Goal: Task Accomplishment & Management: Use online tool/utility

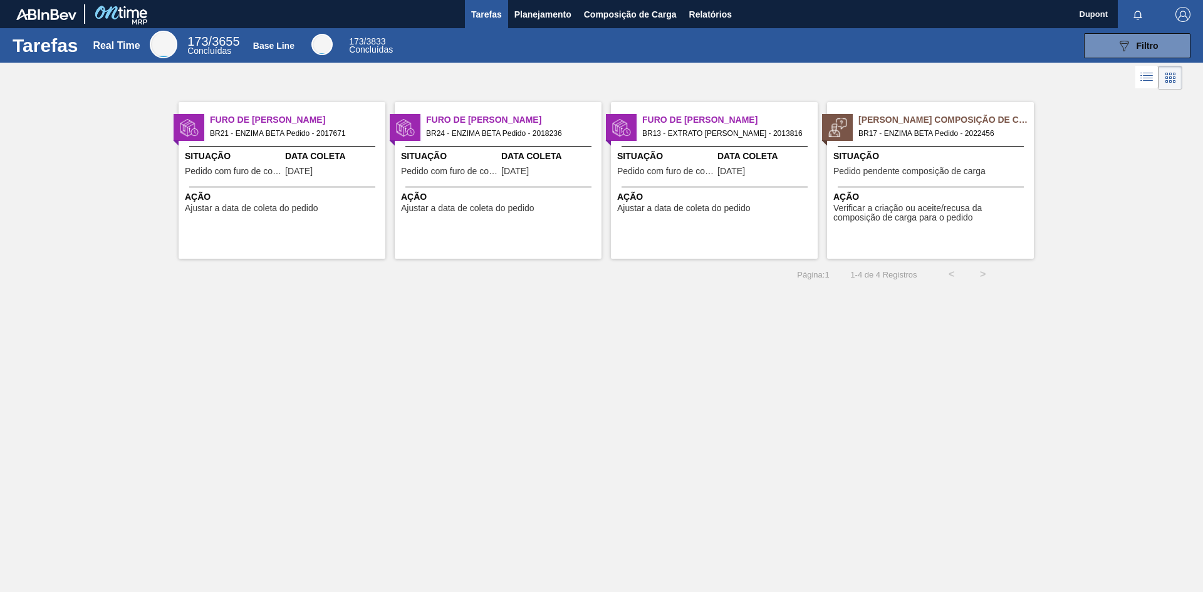
click at [957, 184] on div "Pedido Aguardando Composição de Carga BR17 - ENZIMA BETA Pedido - 2022456 Situa…" at bounding box center [930, 180] width 207 height 157
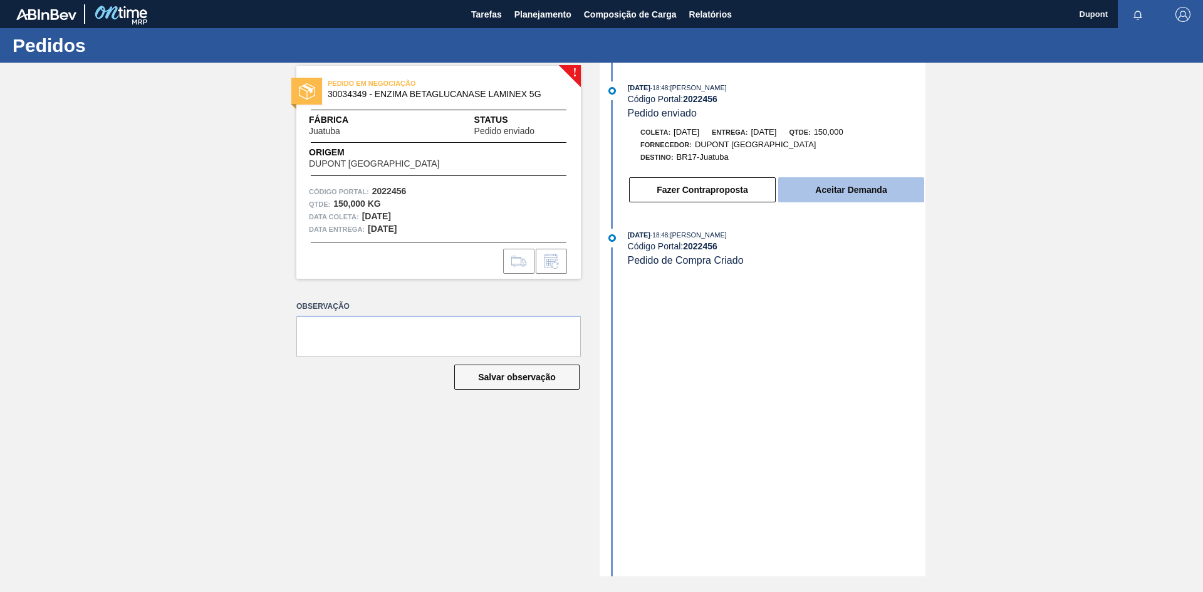
click at [876, 190] on button "Aceitar Demanda" at bounding box center [851, 189] width 146 height 25
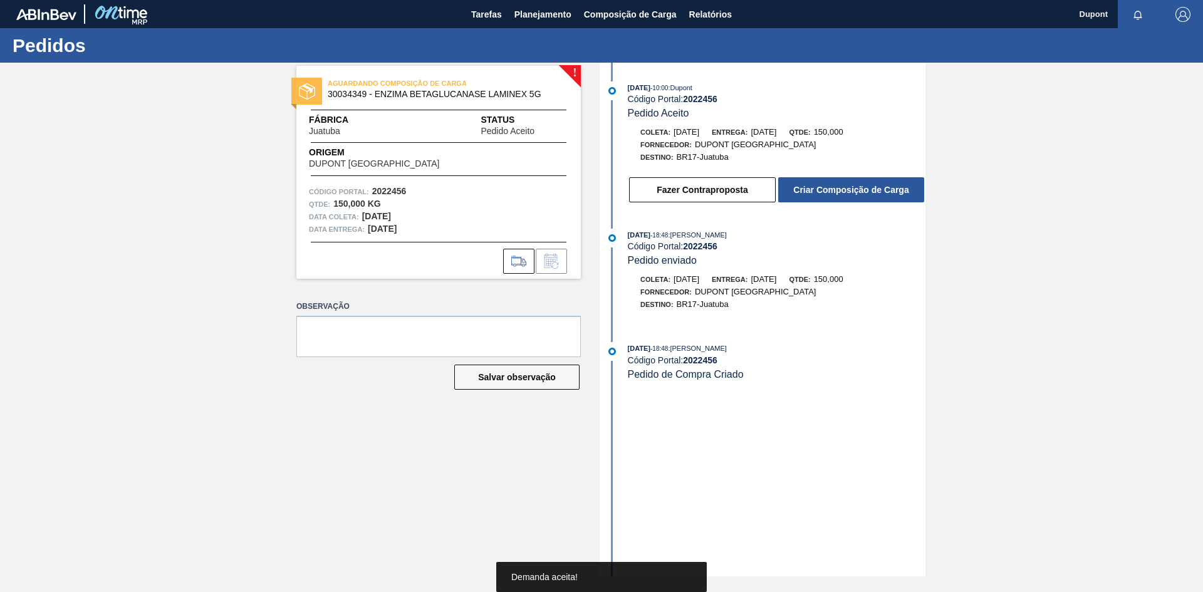
click at [880, 189] on button "Criar Composição de Carga" at bounding box center [851, 189] width 146 height 25
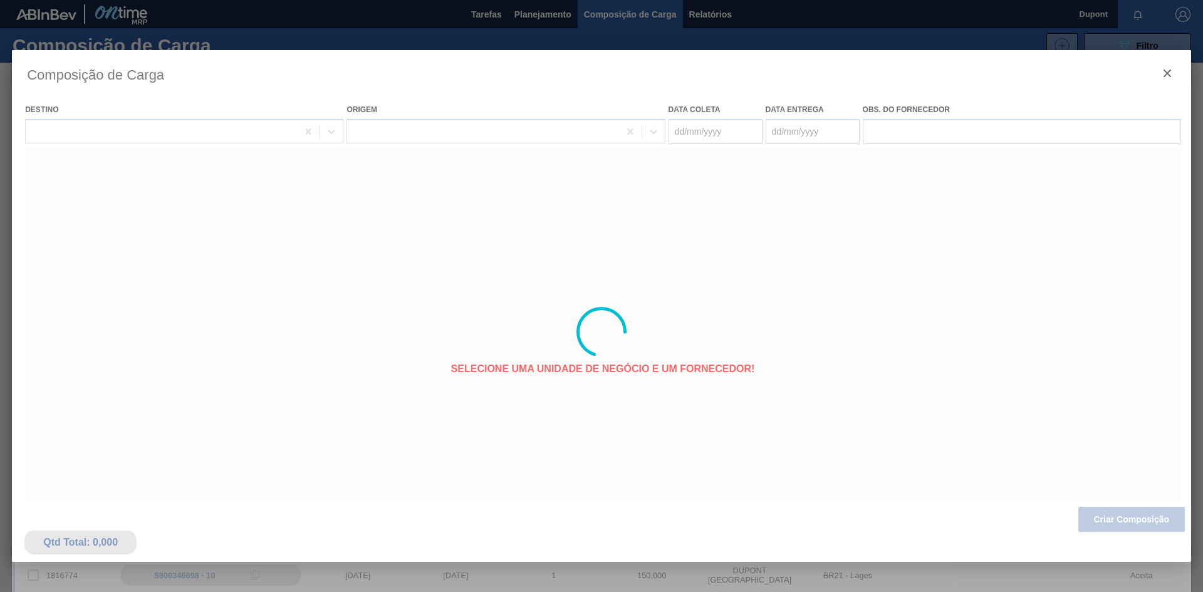
type coleta "[DATE]"
type entrega "[DATE]"
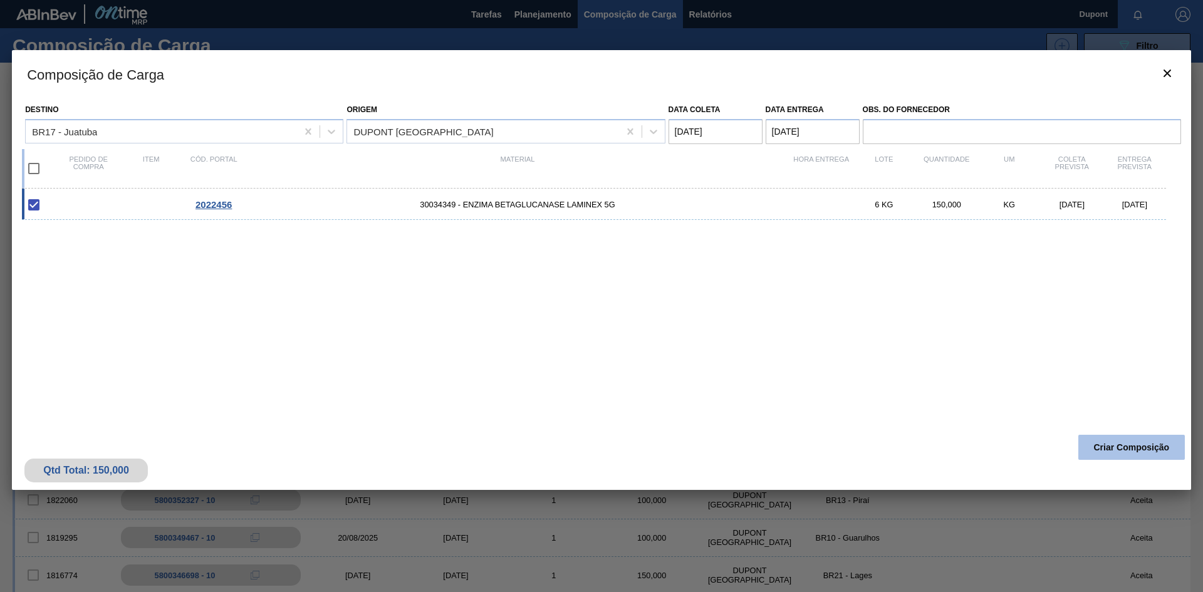
click at [1100, 447] on button "Criar Composição" at bounding box center [1131, 447] width 107 height 25
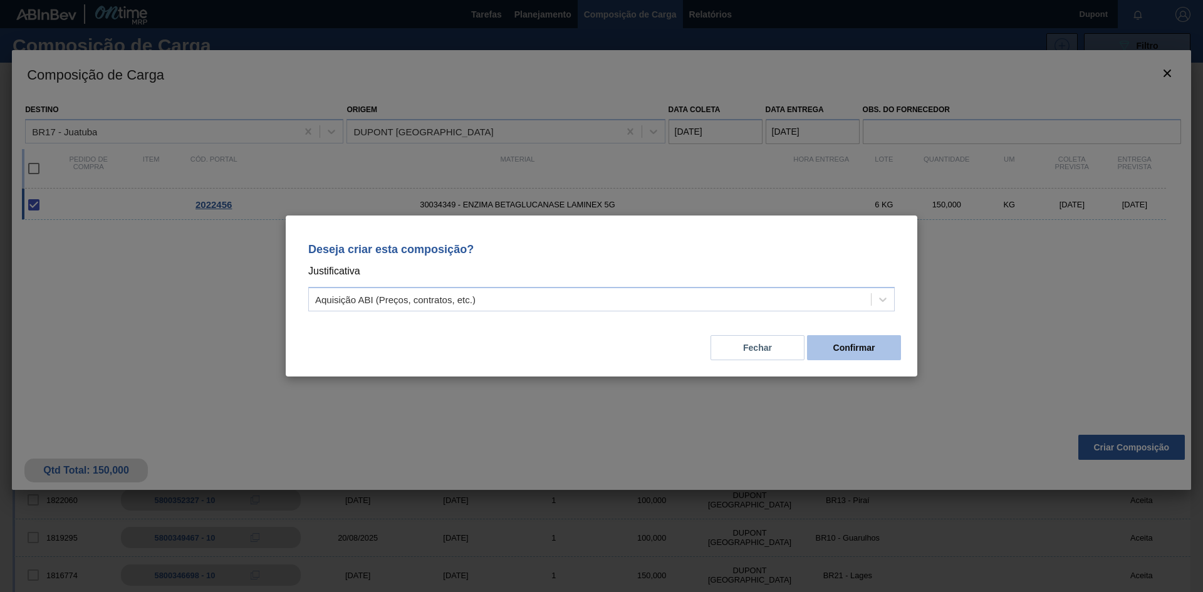
click at [867, 344] on button "Confirmar" at bounding box center [854, 347] width 94 height 25
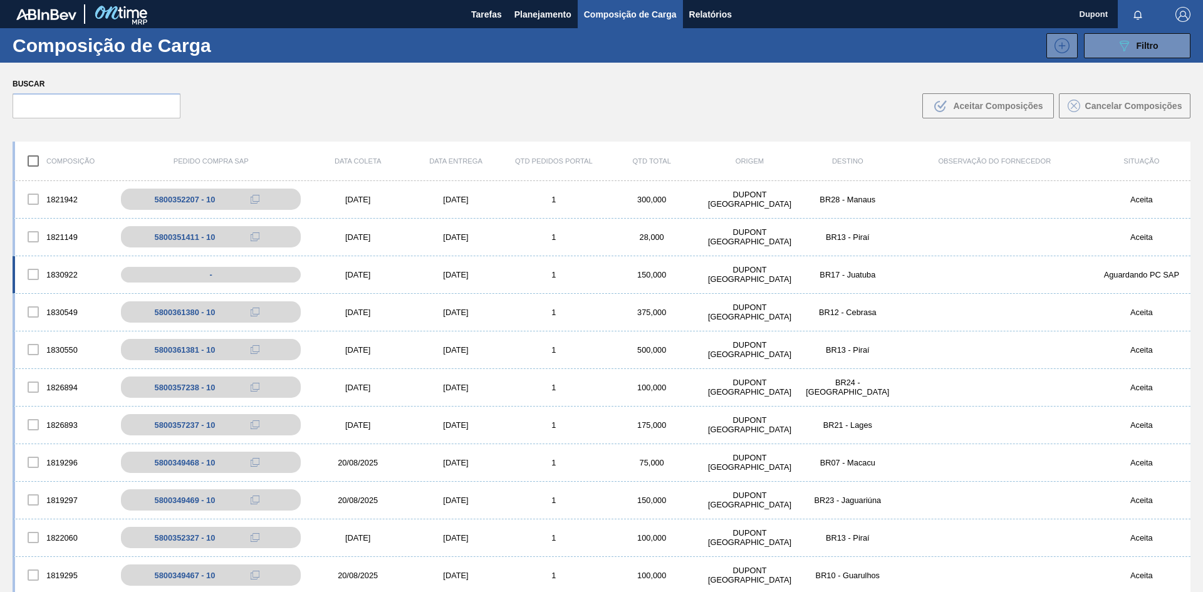
click at [367, 276] on div "[DATE]" at bounding box center [358, 274] width 98 height 9
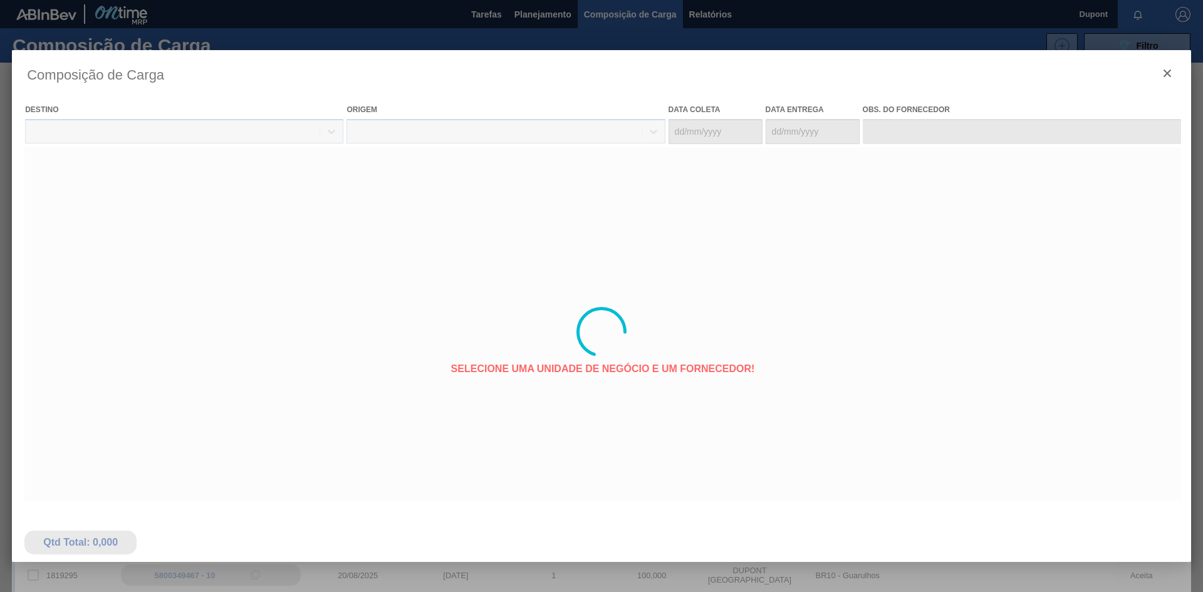
type coleta "[DATE]"
type entrega "[DATE]"
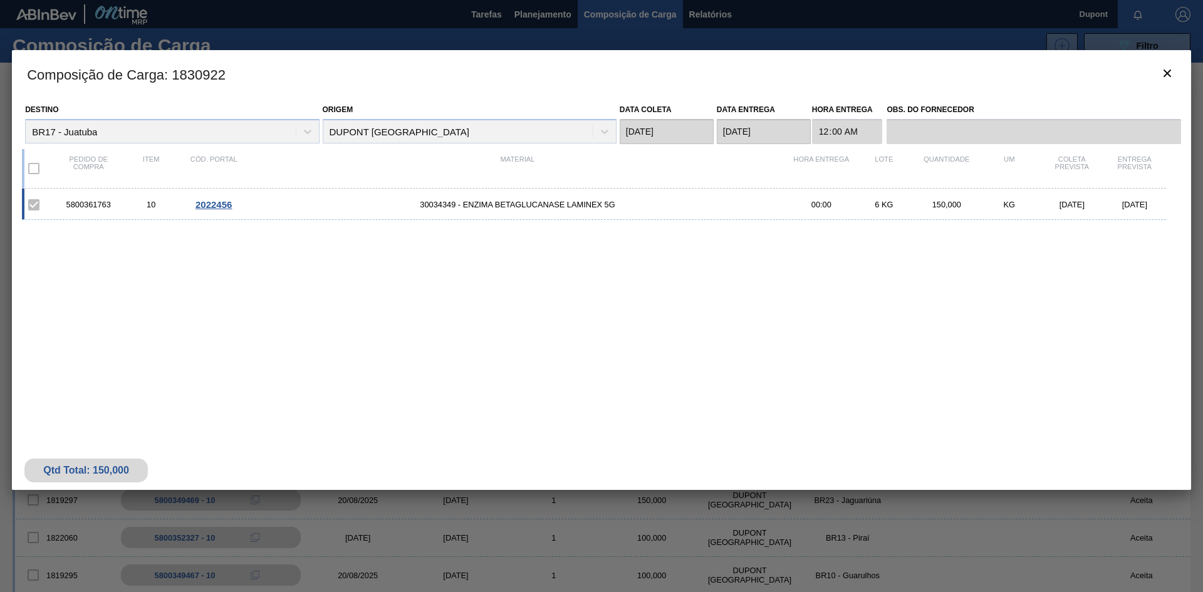
click at [211, 206] on span "2022456" at bounding box center [214, 204] width 36 height 11
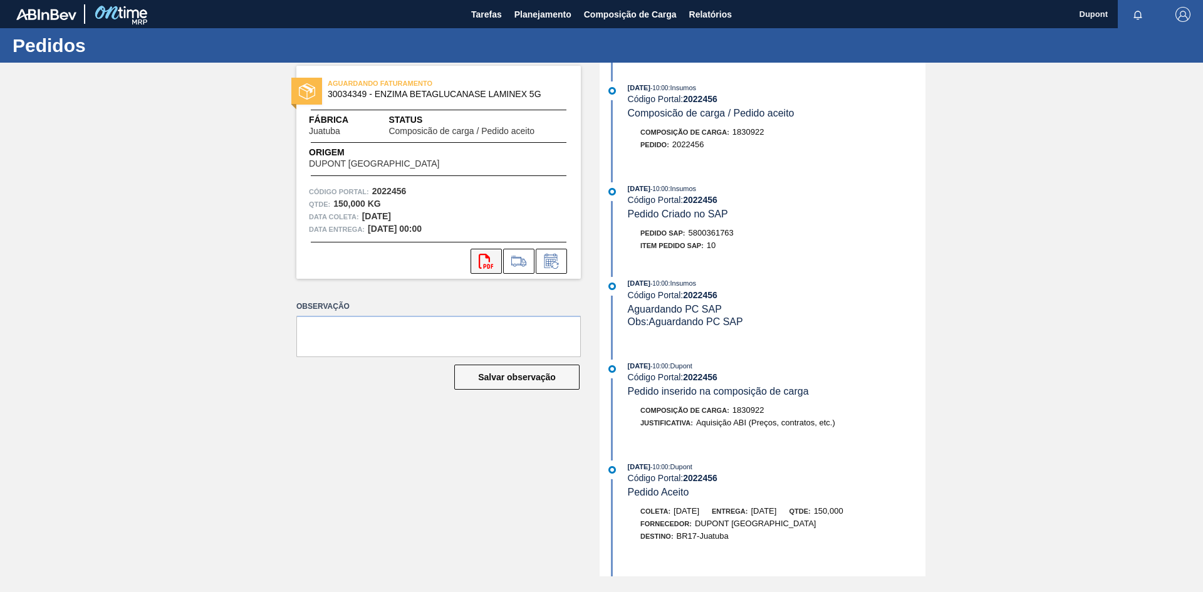
click at [484, 259] on icon "svg{fill:#ff0000}" at bounding box center [486, 261] width 15 height 15
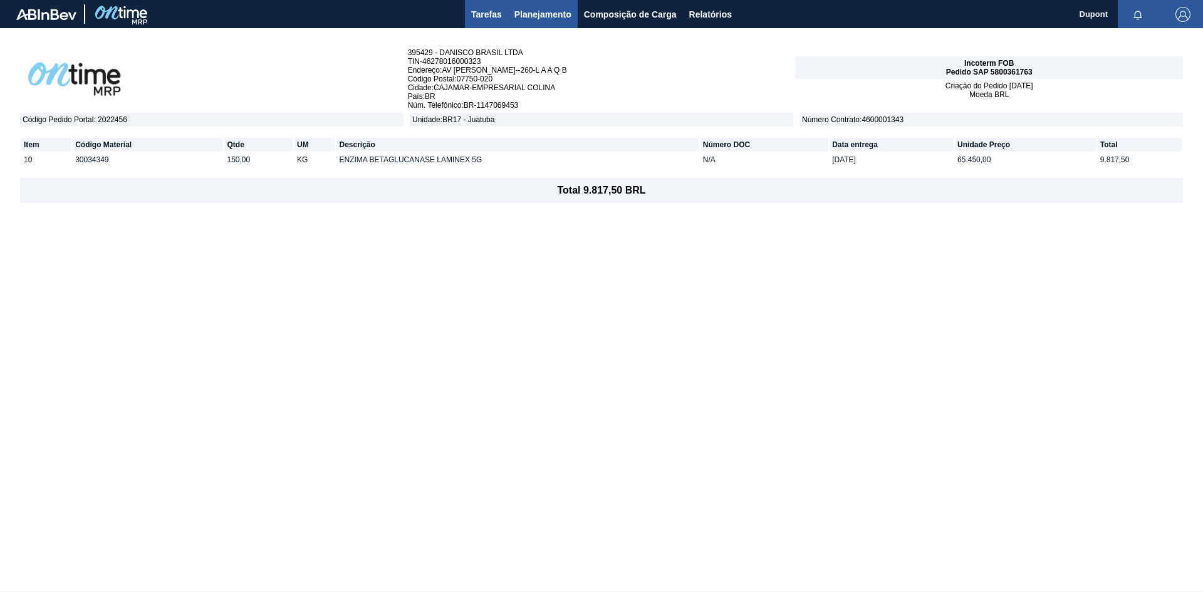
click at [493, 13] on span "Tarefas" at bounding box center [486, 14] width 31 height 15
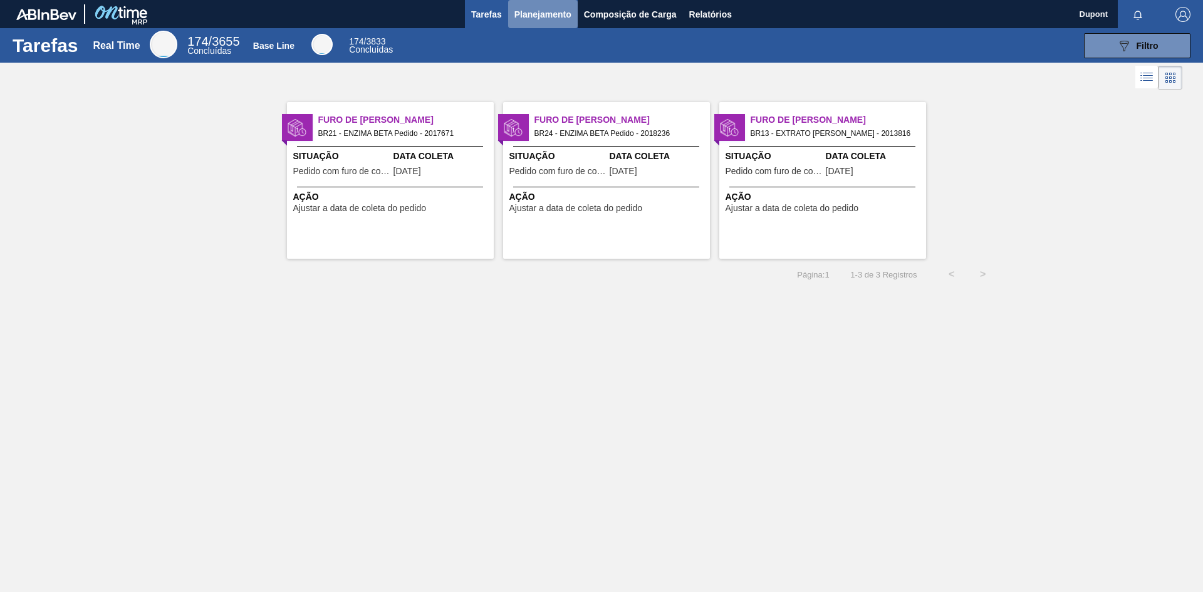
click at [541, 9] on span "Planejamento" at bounding box center [542, 14] width 57 height 15
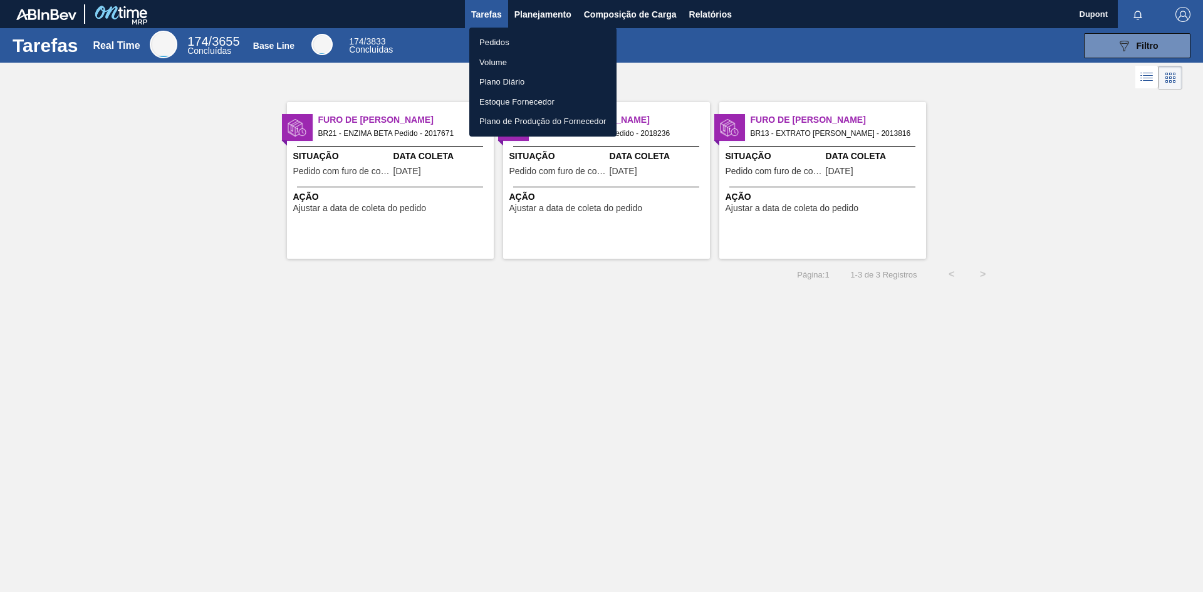
click at [503, 36] on li "Pedidos" at bounding box center [542, 43] width 147 height 20
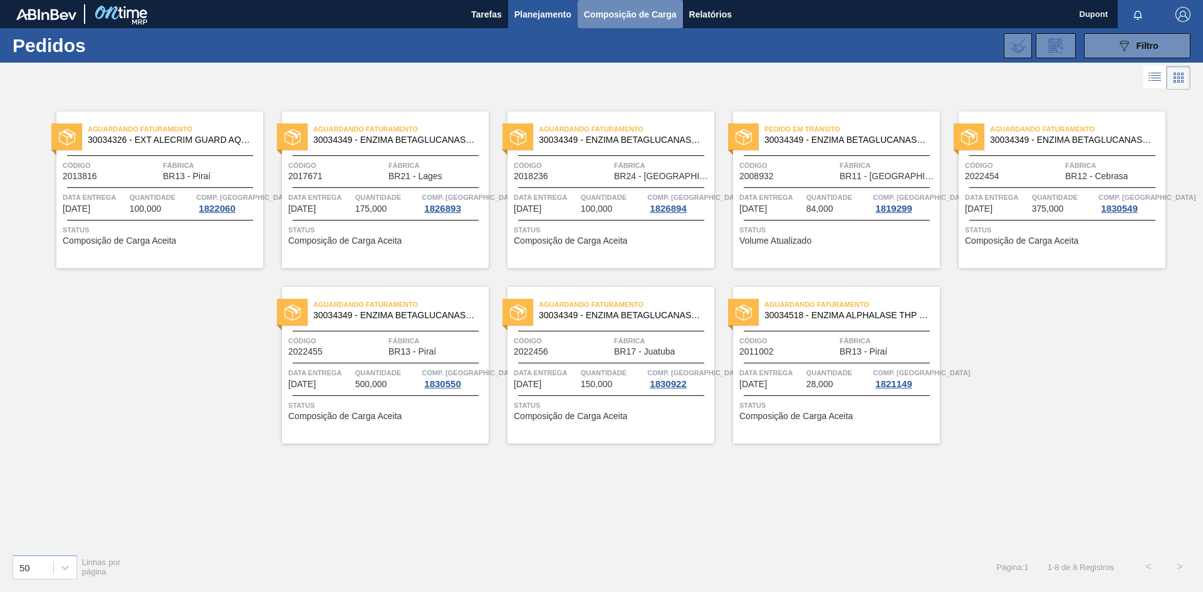
click at [641, 22] on button "Composição de Carga" at bounding box center [630, 14] width 105 height 28
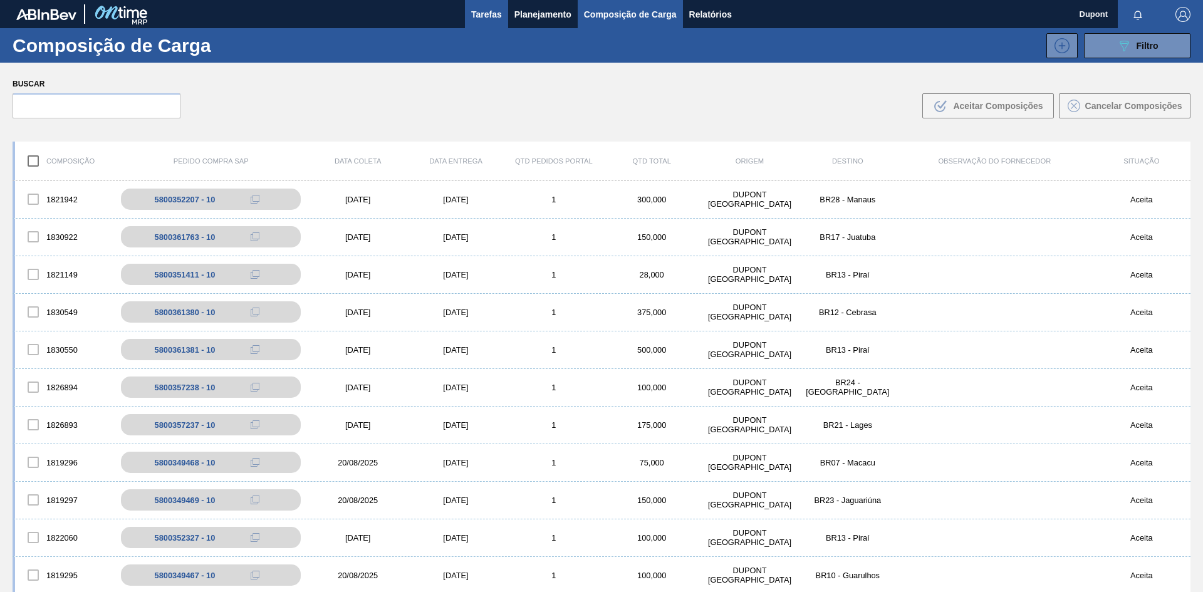
click at [491, 11] on span "Tarefas" at bounding box center [486, 14] width 31 height 15
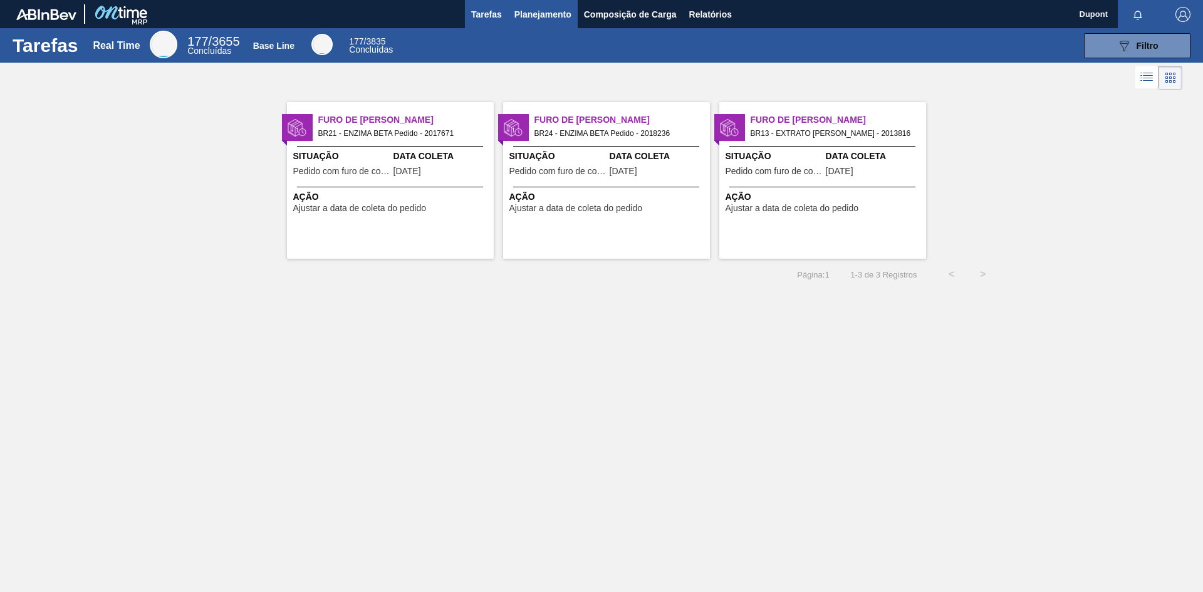
click at [550, 11] on span "Planejamento" at bounding box center [542, 14] width 57 height 15
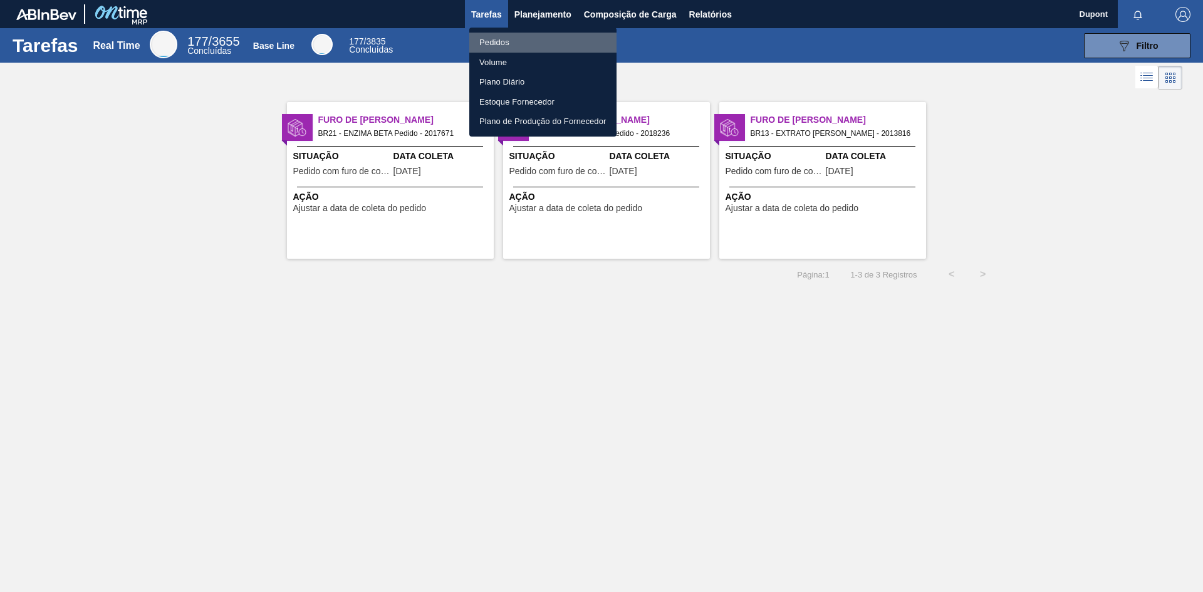
click at [506, 43] on li "Pedidos" at bounding box center [542, 43] width 147 height 20
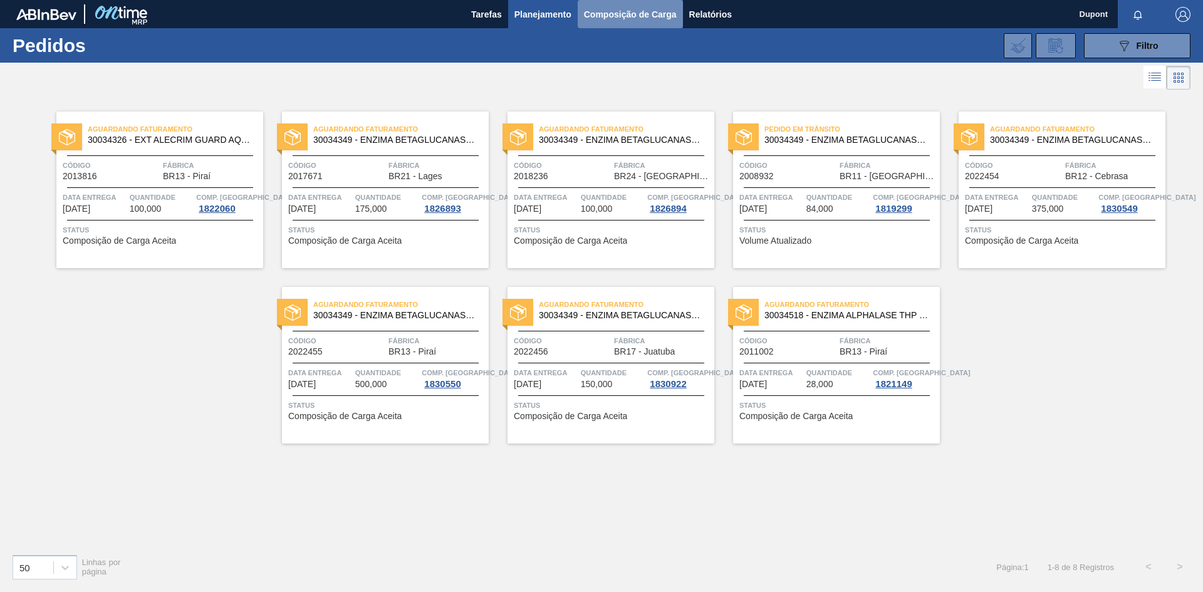
click at [632, 14] on span "Composição de Carga" at bounding box center [630, 14] width 93 height 15
